Goal: Transaction & Acquisition: Purchase product/service

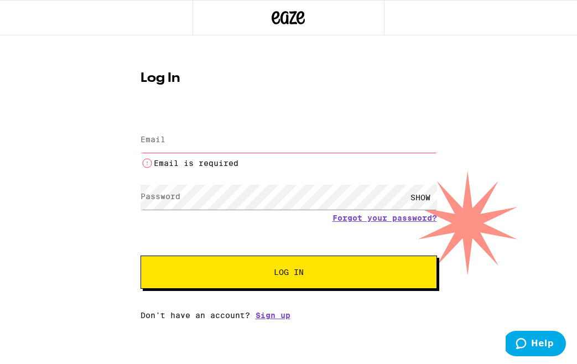
type input "[EMAIL_ADDRESS][DOMAIN_NAME]"
click at [276, 270] on button "Log In" at bounding box center [288, 272] width 296 height 33
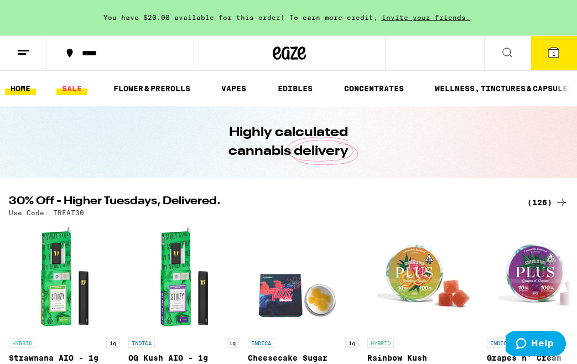
click at [79, 93] on link "SALE" at bounding box center [71, 88] width 31 height 13
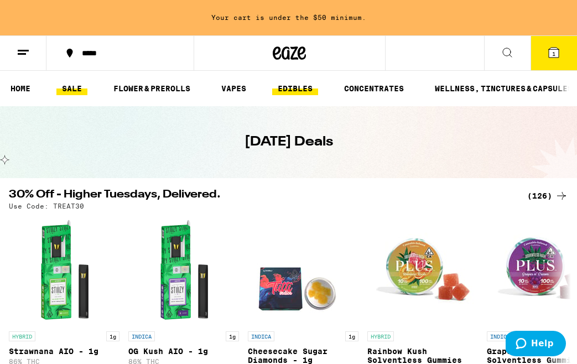
click at [307, 86] on link "EDIBLES" at bounding box center [295, 88] width 46 height 13
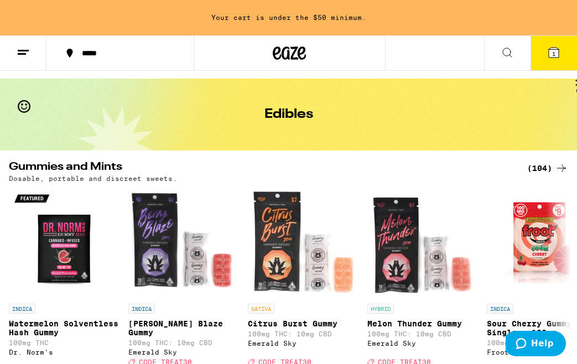
scroll to position [37, 0]
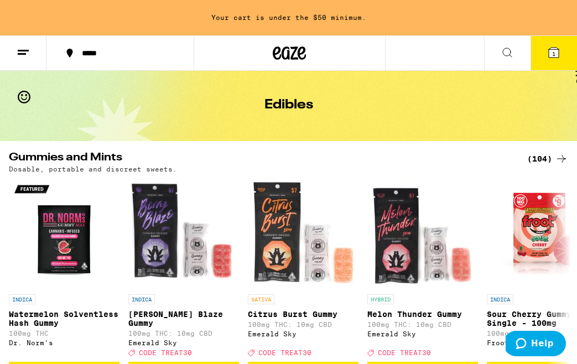
click at [507, 49] on icon at bounding box center [506, 52] width 13 height 13
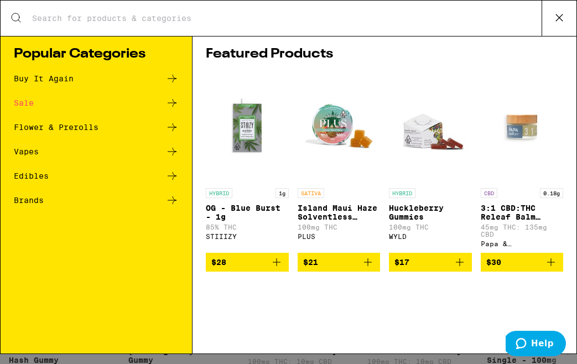
scroll to position [0, 0]
type input "v"
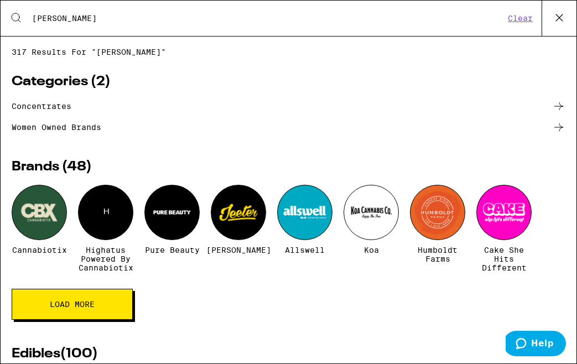
type input "[PERSON_NAME]"
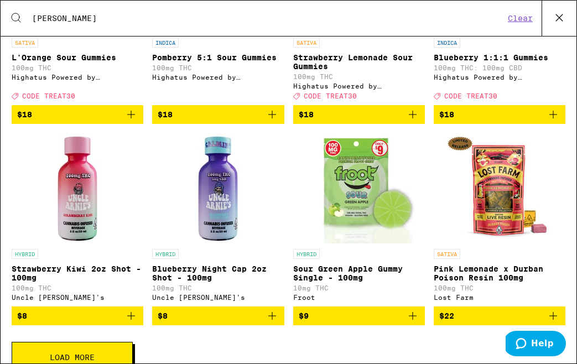
scroll to position [354, 0]
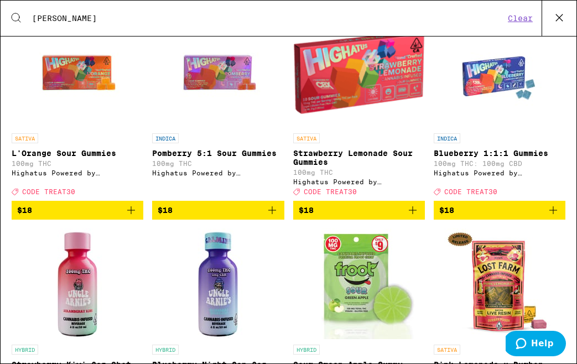
click at [529, 23] on button "Clear" at bounding box center [520, 18] width 32 height 10
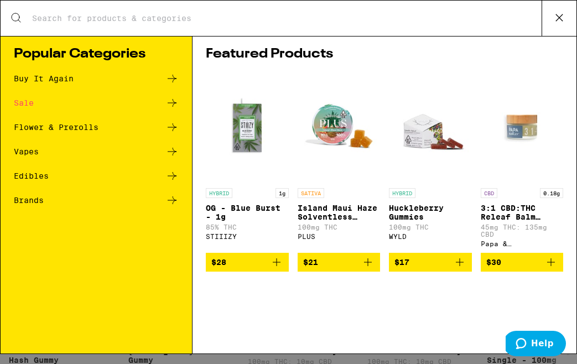
click at [55, 177] on div "Edibles" at bounding box center [96, 175] width 165 height 13
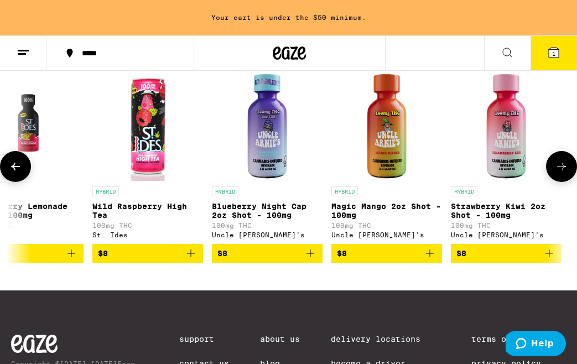
scroll to position [0, 1570]
